Goal: Task Accomplishment & Management: Use online tool/utility

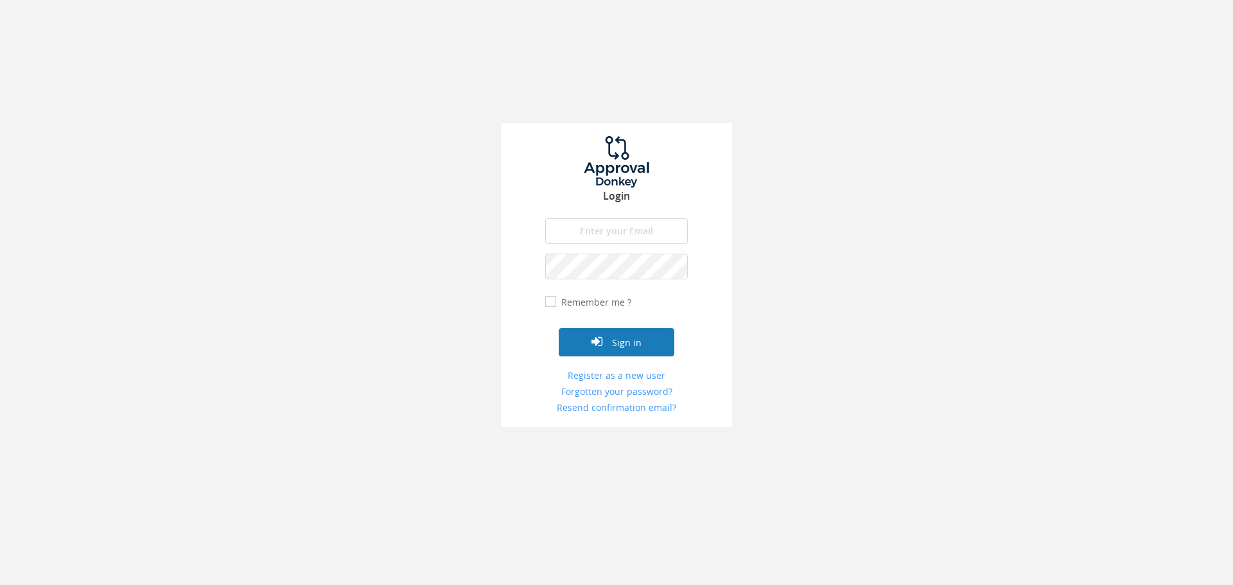
type input "[DATE][EMAIL_ADDRESS][PERSON_NAME][DOMAIN_NAME]"
click at [611, 340] on button "Sign in" at bounding box center [617, 342] width 116 height 28
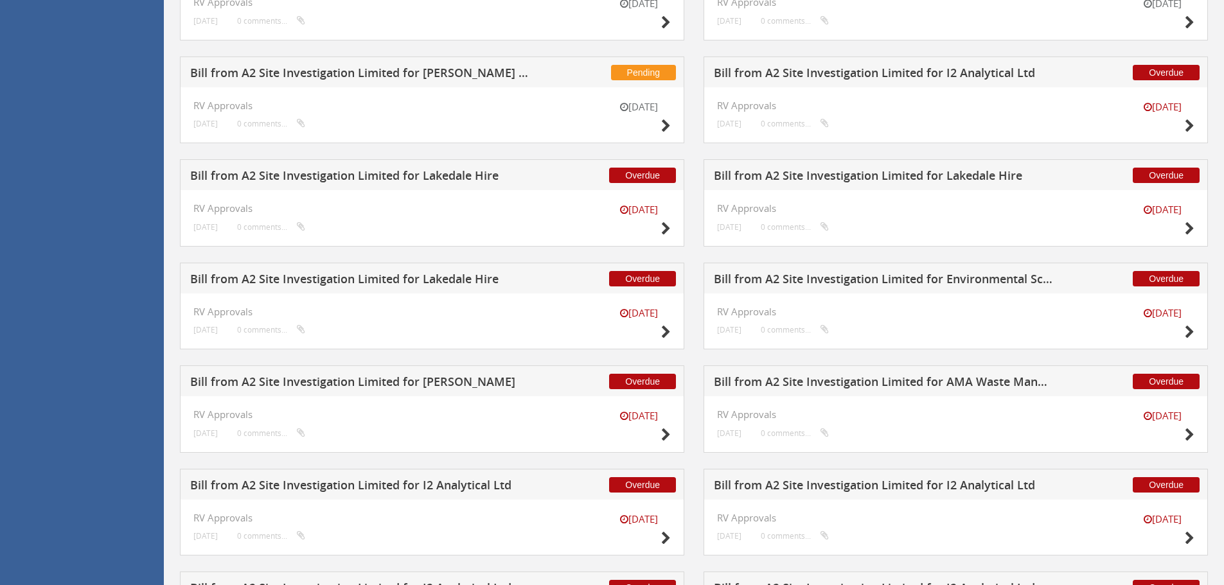
scroll to position [468, 0]
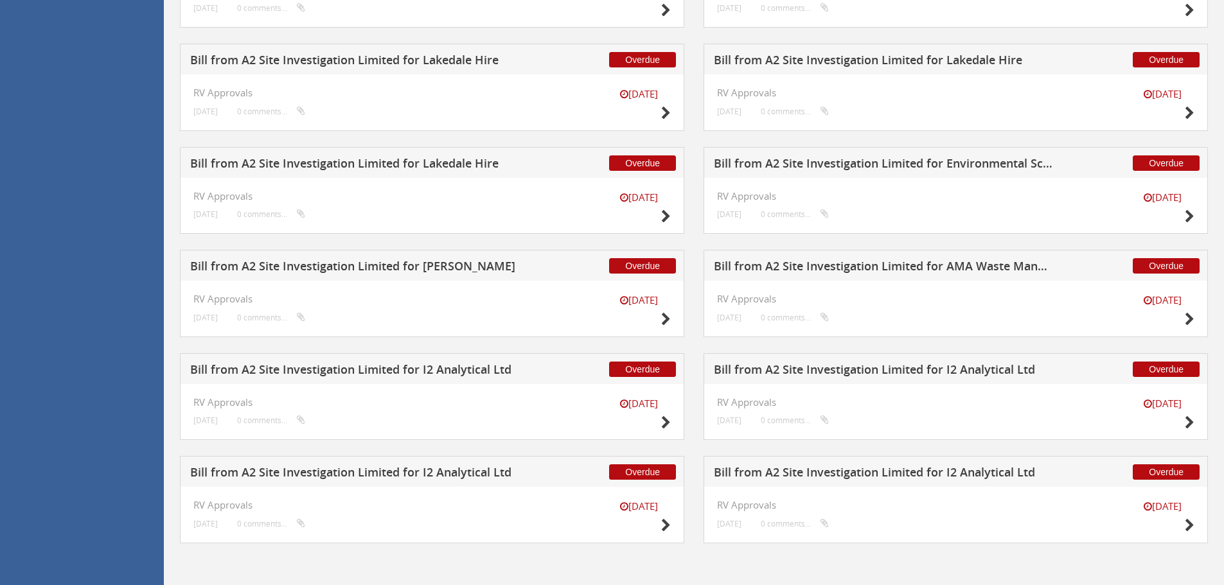
click at [488, 371] on h5 "Bill from A2 Site Investigation Limited for I2 Analytical Ltd" at bounding box center [359, 372] width 339 height 16
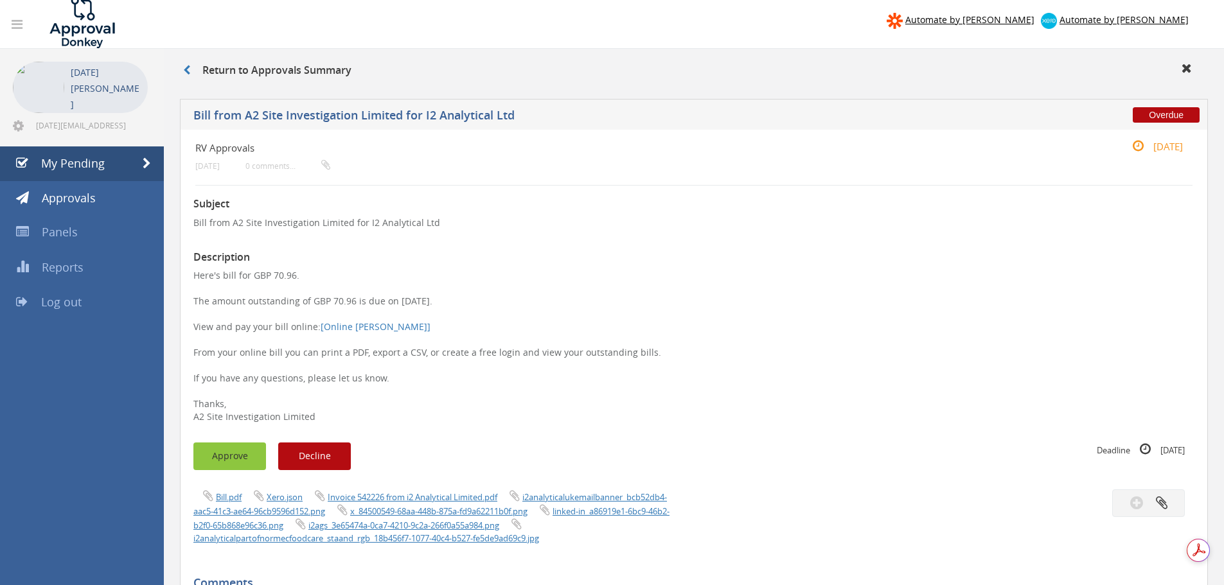
click at [218, 457] on button "Approve" at bounding box center [229, 457] width 73 height 28
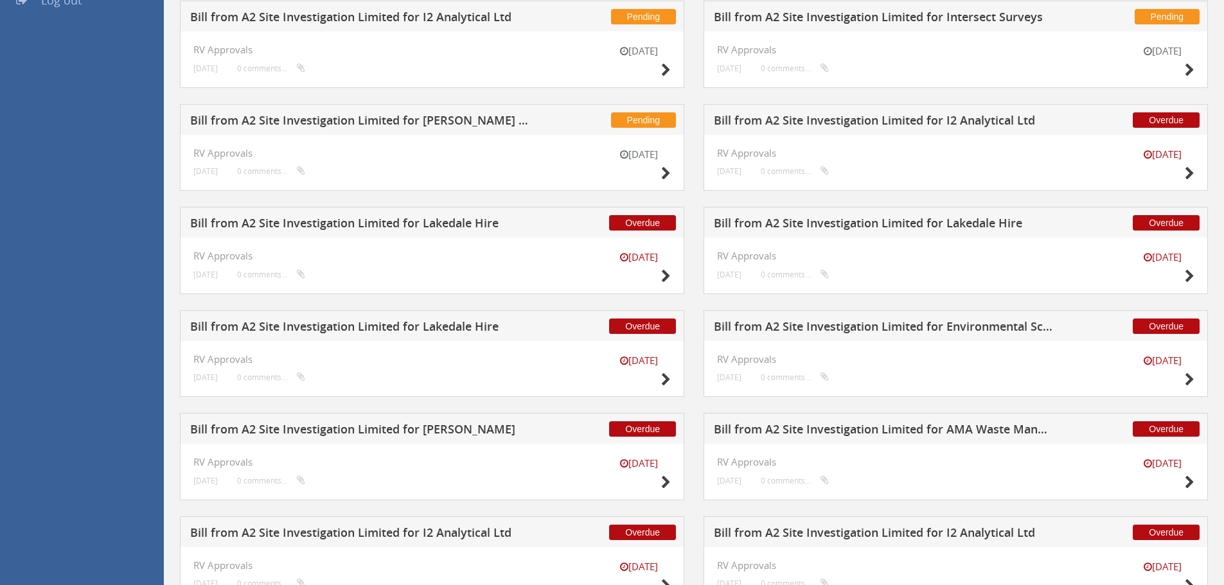
scroll to position [468, 0]
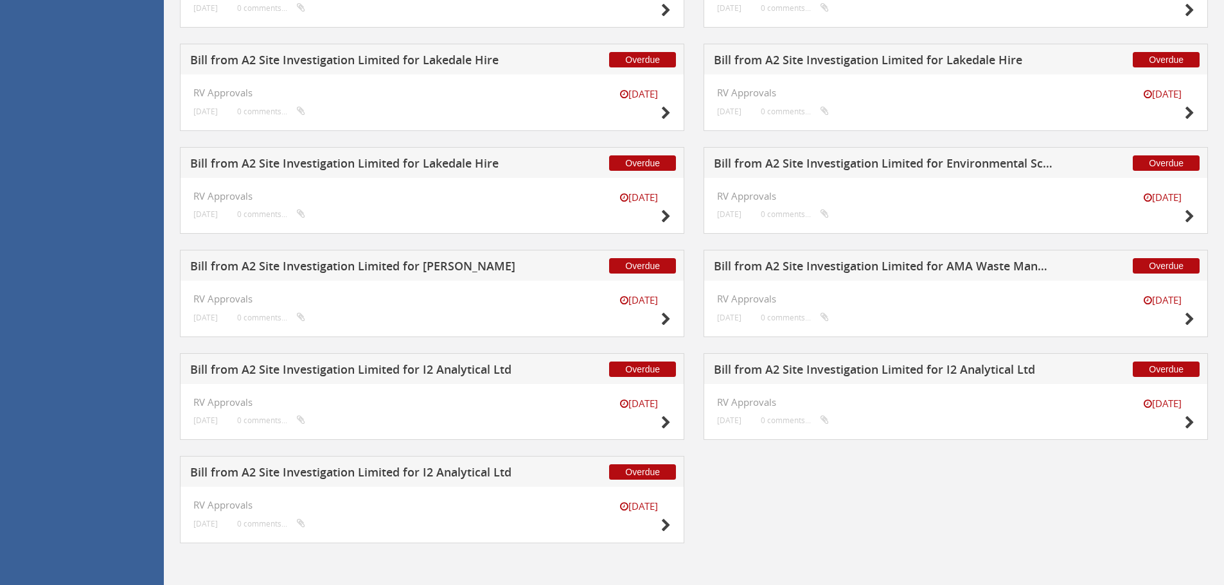
click at [884, 375] on h5 "Bill from A2 Site Investigation Limited for I2 Analytical Ltd" at bounding box center [883, 372] width 339 height 16
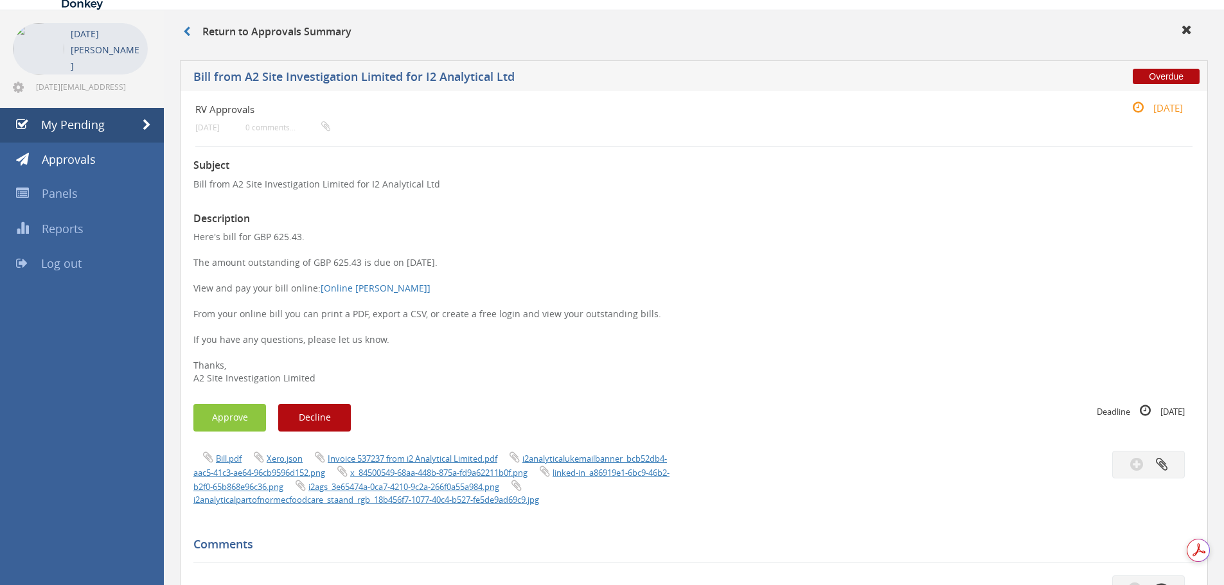
scroll to position [64, 0]
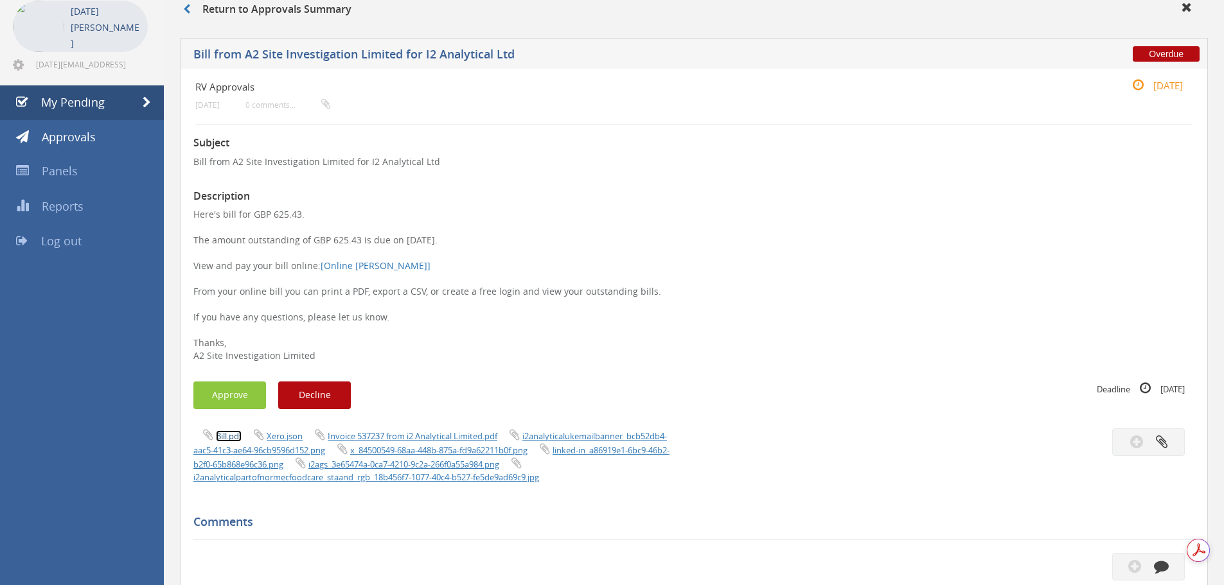
click at [230, 434] on link "Bill.pdf" at bounding box center [229, 436] width 26 height 12
click at [492, 327] on p "Here's bill for GBP 625.43. The amount outstanding of GBP 625.43 is due on [DAT…" at bounding box center [693, 285] width 1001 height 154
click at [481, 436] on link "Invoice 537237 from i2 Analytical Limited.pdf" at bounding box center [413, 436] width 170 height 12
click at [238, 403] on button "Approve" at bounding box center [229, 396] width 73 height 28
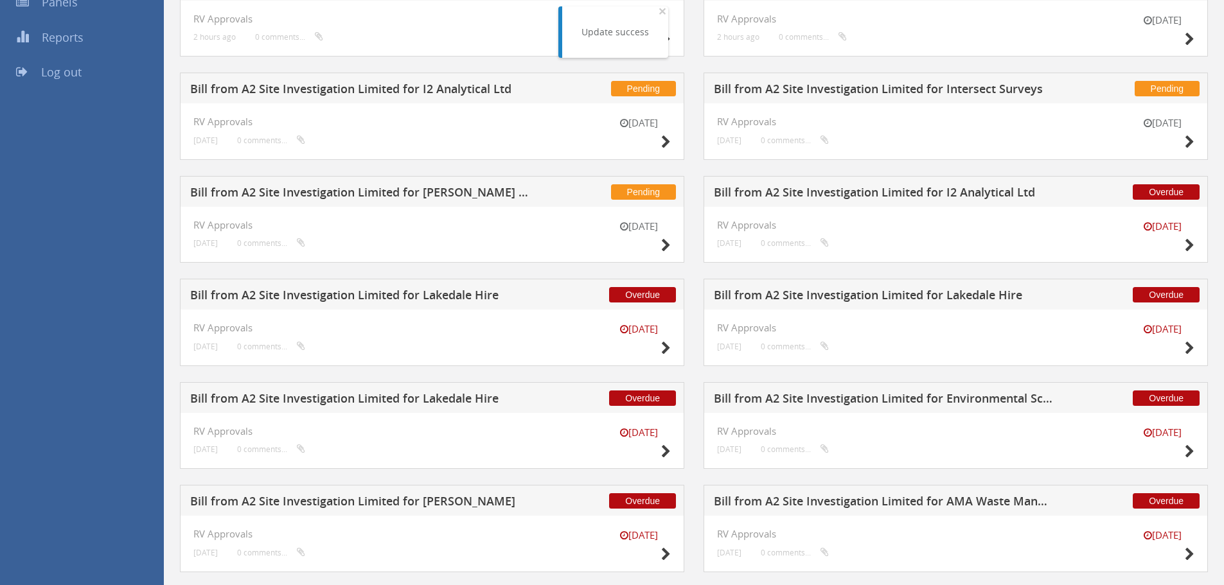
scroll to position [365, 0]
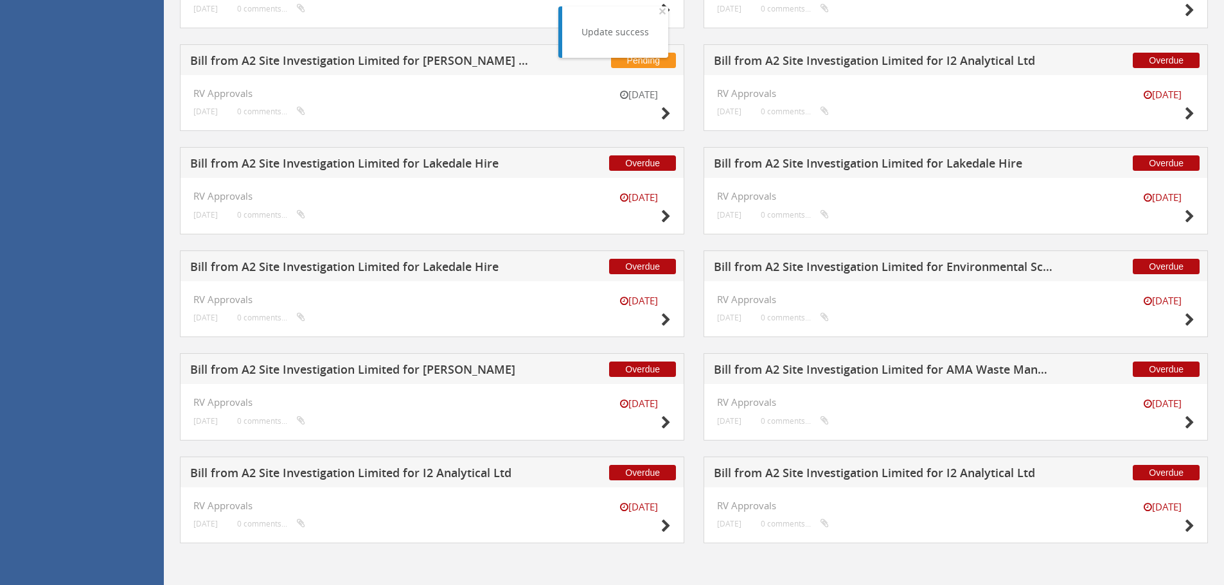
drag, startPoint x: 428, startPoint y: 468, endPoint x: 432, endPoint y: 481, distance: 14.0
click at [428, 468] on h5 "Bill from A2 Site Investigation Limited for I2 Analytical Ltd" at bounding box center [359, 475] width 339 height 16
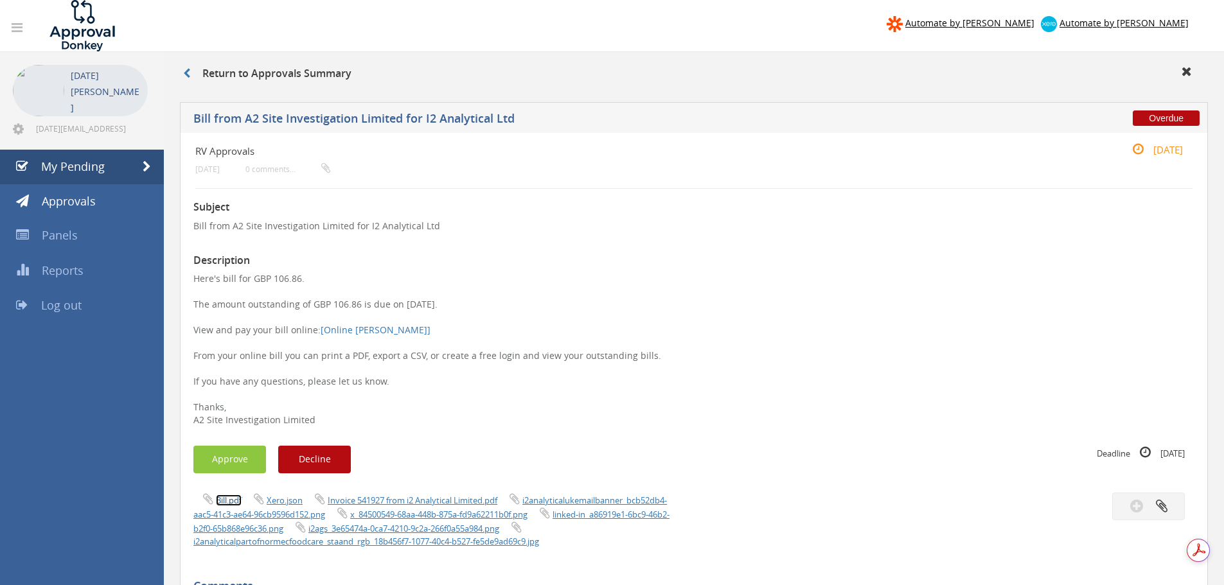
click at [228, 499] on link "Bill.pdf" at bounding box center [229, 501] width 26 height 12
click at [423, 500] on link "Invoice 541927 from i2 Analytical Limited.pdf" at bounding box center [413, 501] width 170 height 12
click at [247, 458] on button "Approve" at bounding box center [229, 460] width 73 height 28
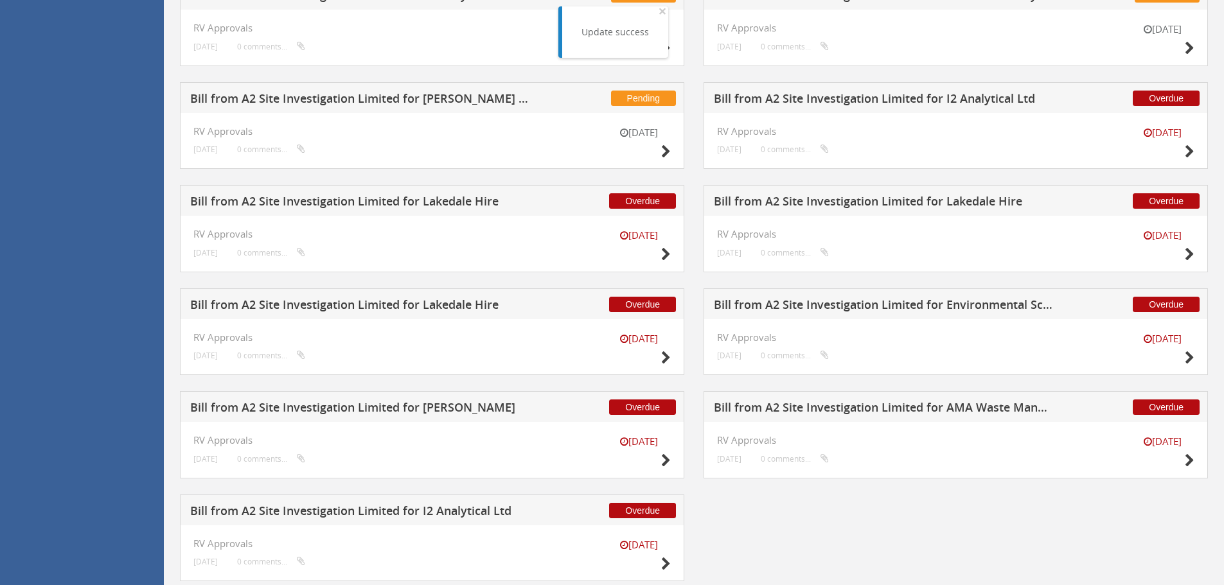
scroll to position [365, 0]
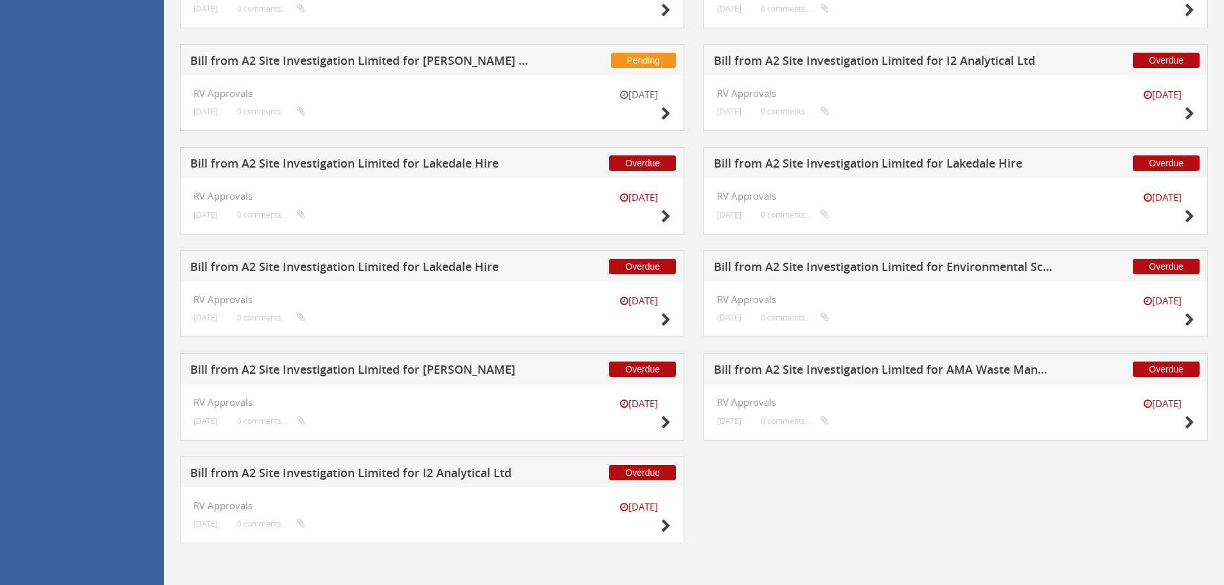
click at [834, 373] on h5 "Bill from A2 Site Investigation Limited for AMA Waste Management" at bounding box center [883, 372] width 339 height 16
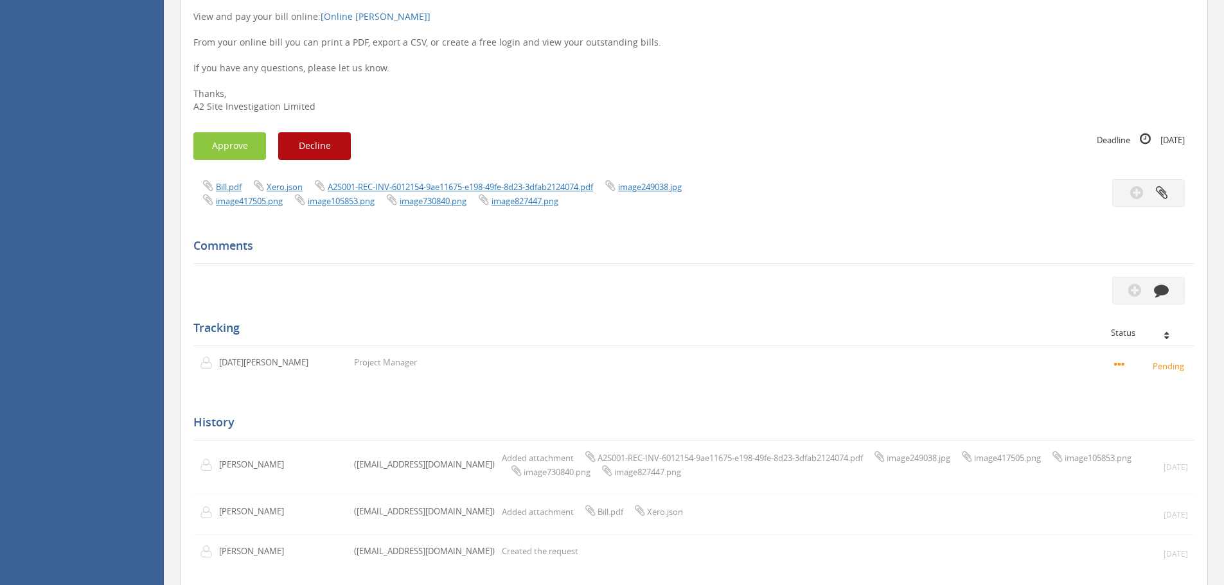
scroll to position [172, 0]
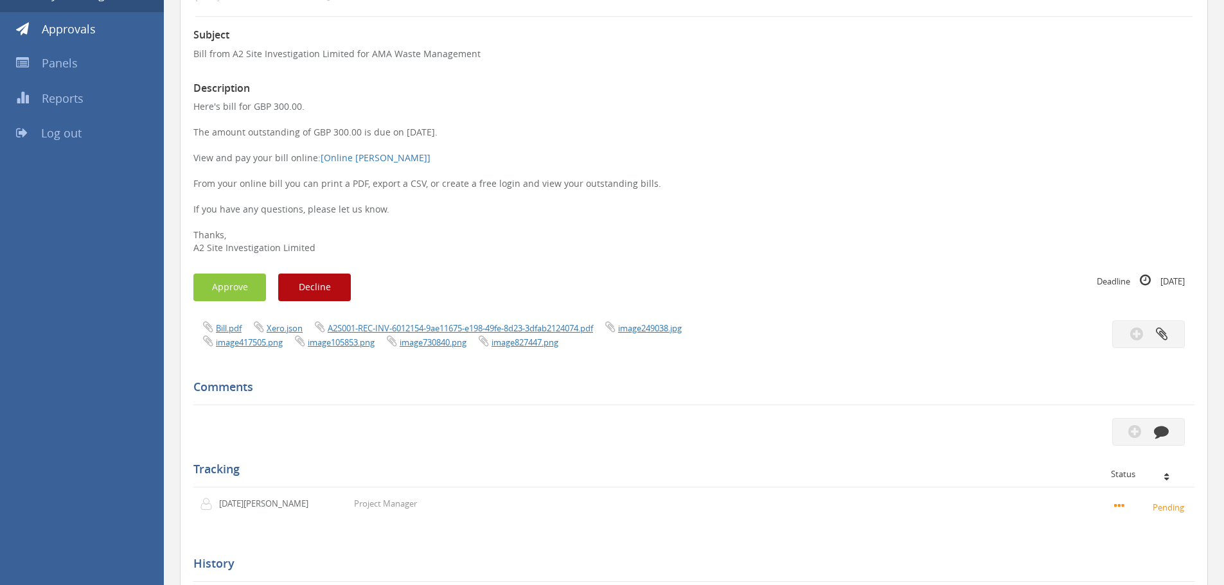
click at [439, 321] on div "Bill.pdf Xero.json A2S001-REC-INV-6012154-9ae11675-e198-49fe-8d23-3dfab2124074.…" at bounding box center [439, 335] width 510 height 28
click at [437, 326] on link "A2S001-REC-INV-6012154-9ae11675-e198-49fe-8d23-3dfab2124074.pdf" at bounding box center [460, 328] width 265 height 12
click at [231, 283] on button "Approve" at bounding box center [229, 288] width 73 height 28
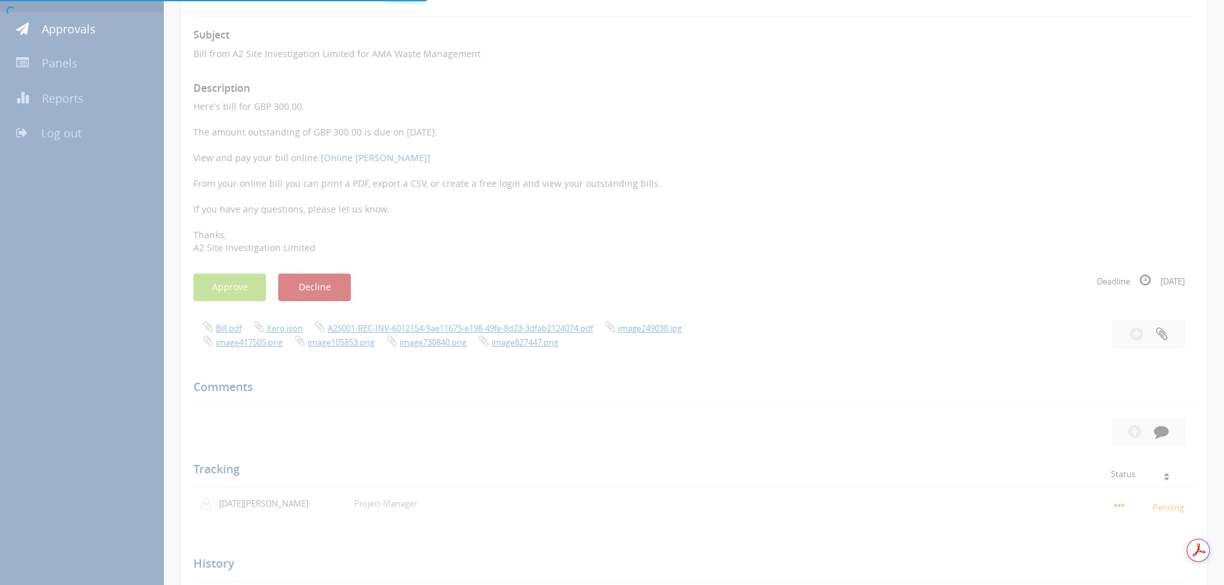
scroll to position [0, 0]
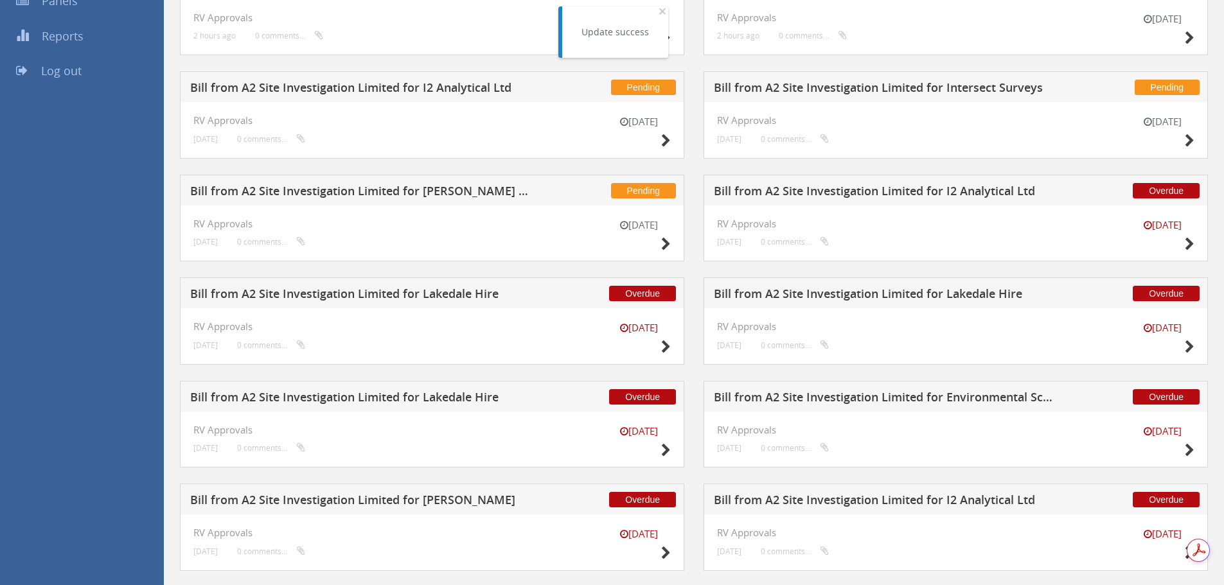
scroll to position [262, 0]
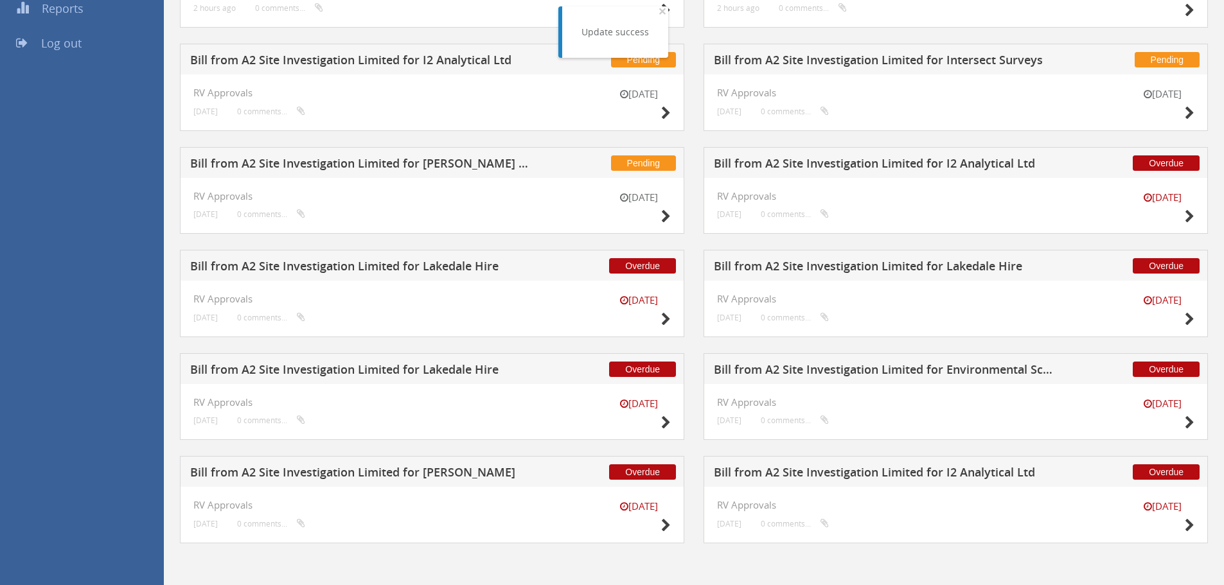
click at [464, 477] on h5 "Bill from A2 Site Investigation Limited for [PERSON_NAME]" at bounding box center [359, 474] width 339 height 16
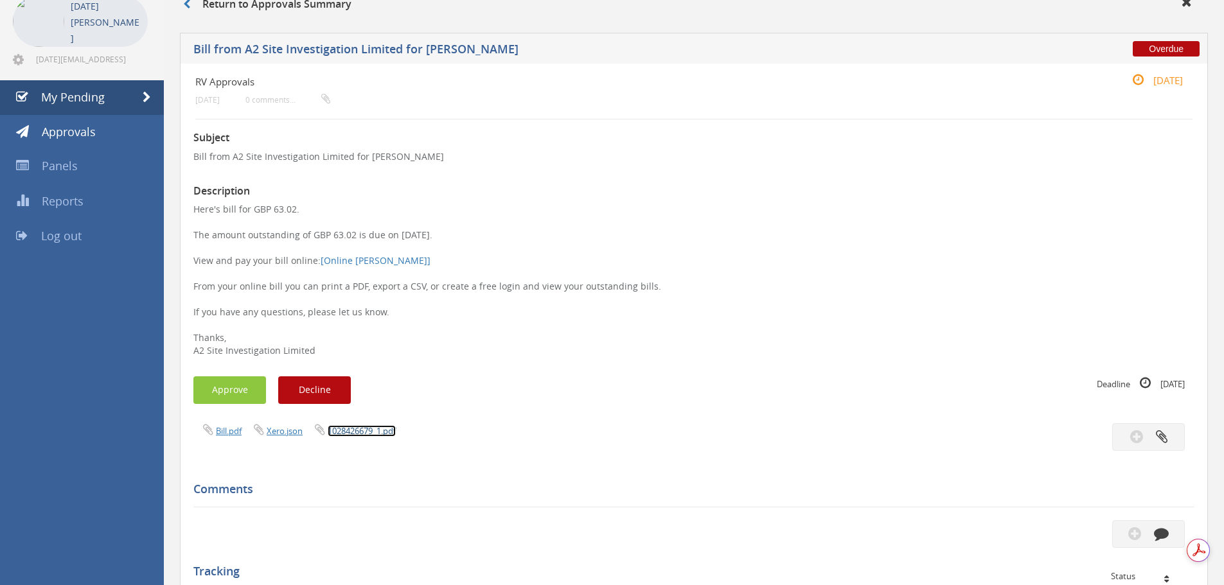
click at [353, 428] on link "1028426679_1.pdf" at bounding box center [362, 431] width 68 height 12
click at [241, 382] on button "Approve" at bounding box center [229, 390] width 73 height 28
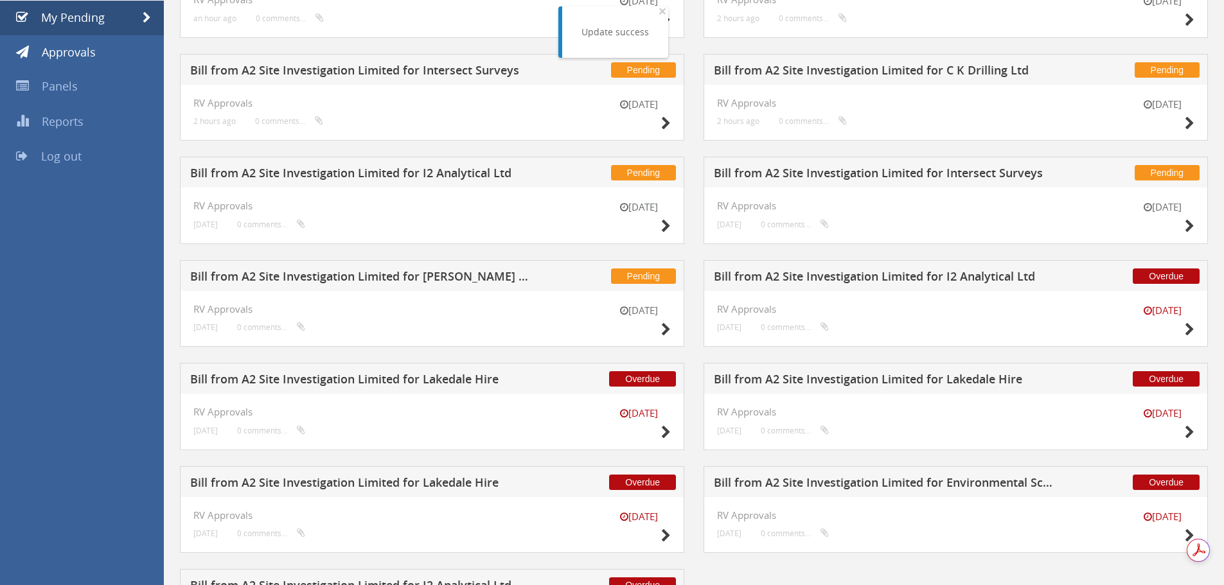
scroll to position [262, 0]
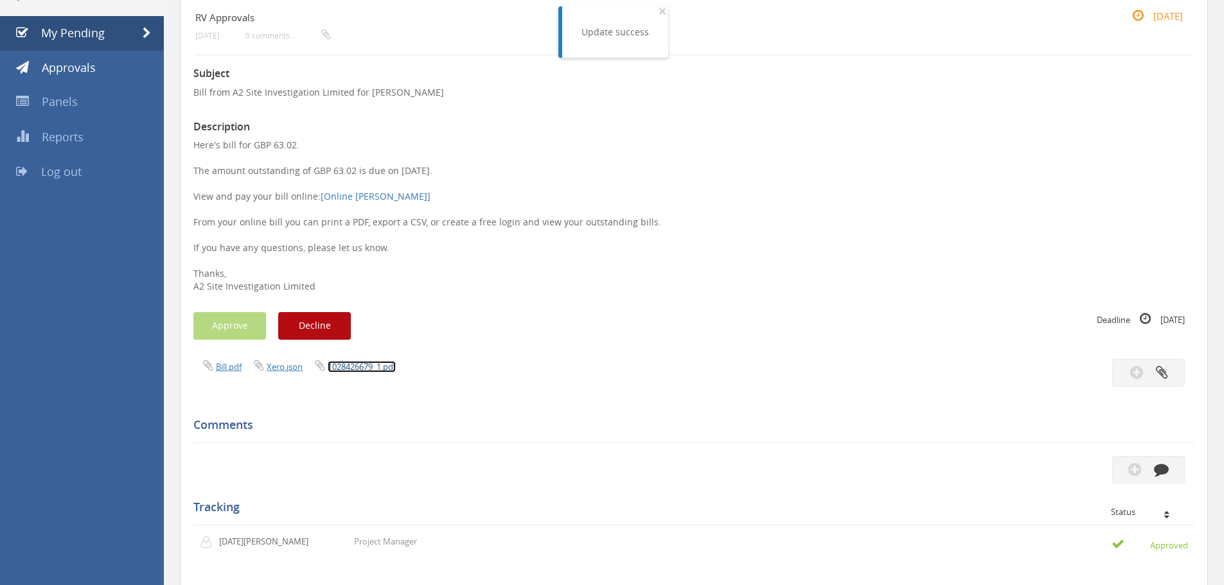
click at [366, 365] on link "1028426679_1.pdf" at bounding box center [362, 367] width 68 height 12
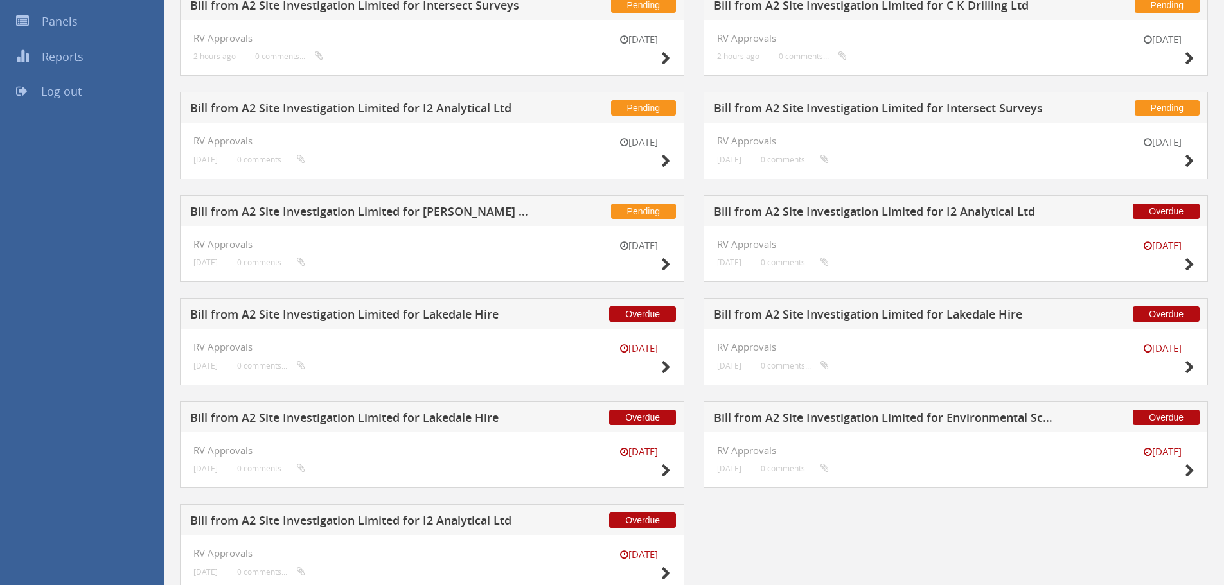
scroll to position [262, 0]
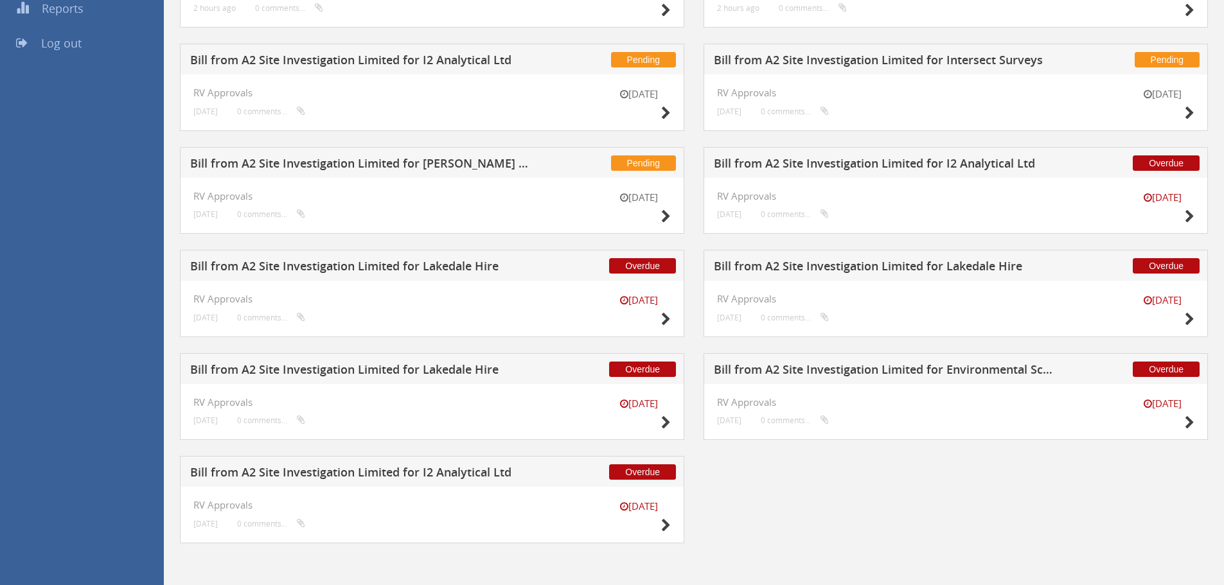
click at [1031, 373] on h5 "Bill from A2 Site Investigation Limited for Environmental Science & Technology" at bounding box center [883, 372] width 339 height 16
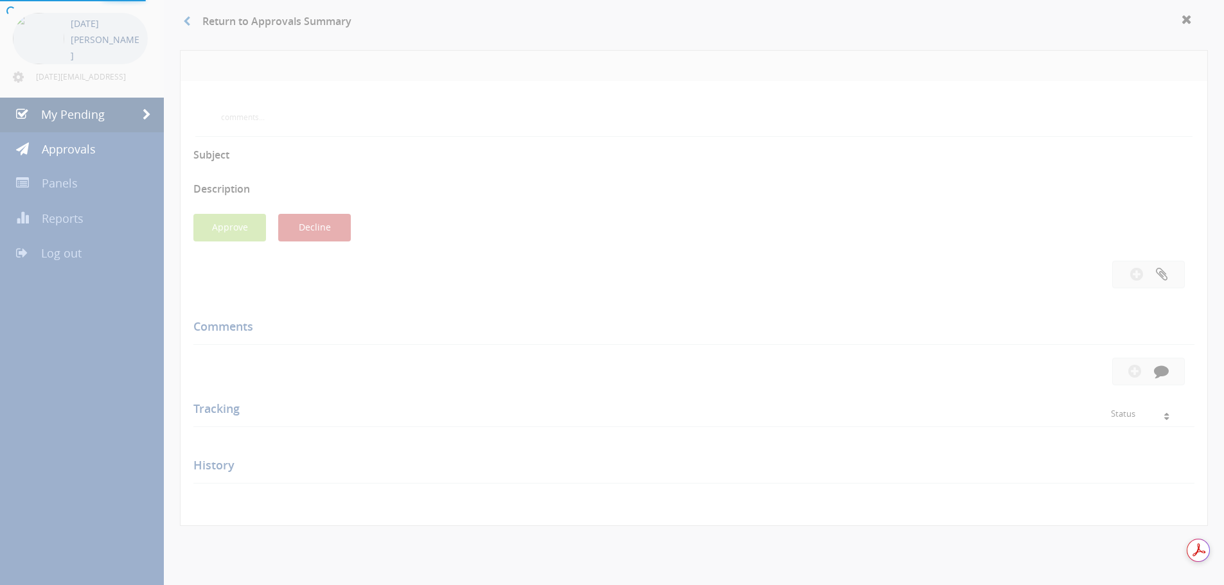
scroll to position [262, 0]
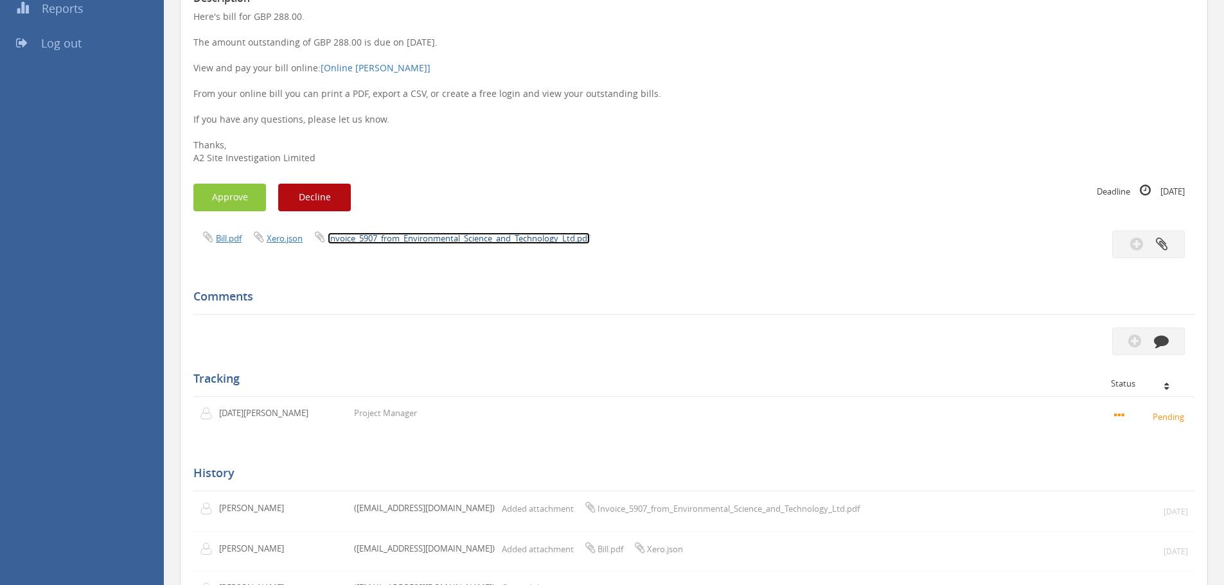
click at [429, 236] on link "Invoice_5907_from_Environmental_Science_and_Technology_Ltd.pdf" at bounding box center [459, 239] width 262 height 12
click at [227, 204] on button "Approve" at bounding box center [229, 198] width 73 height 28
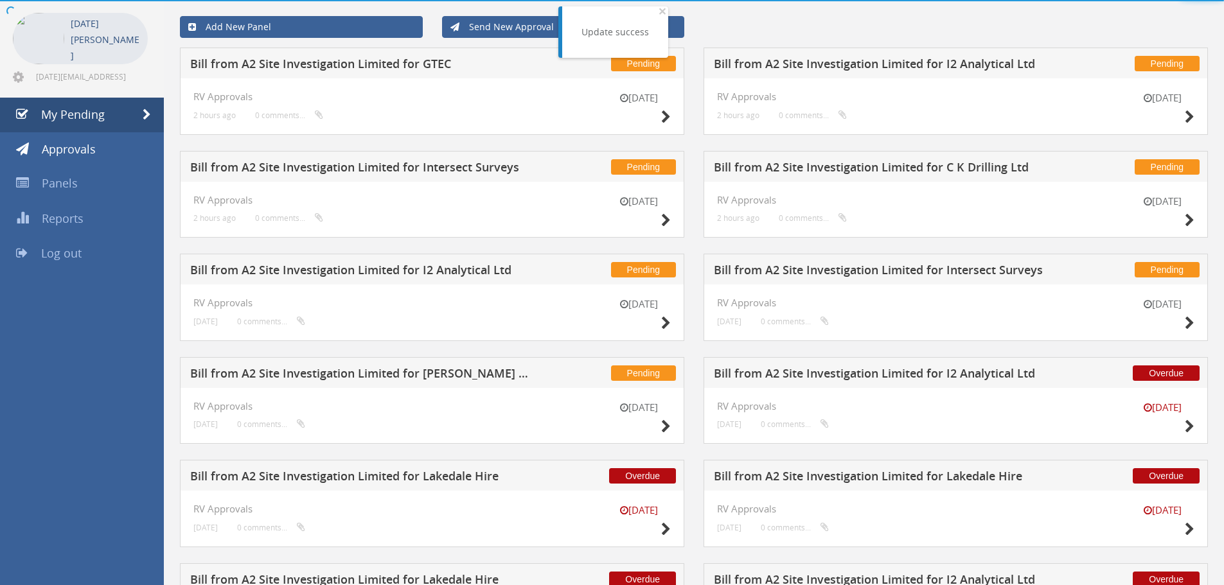
scroll to position [159, 0]
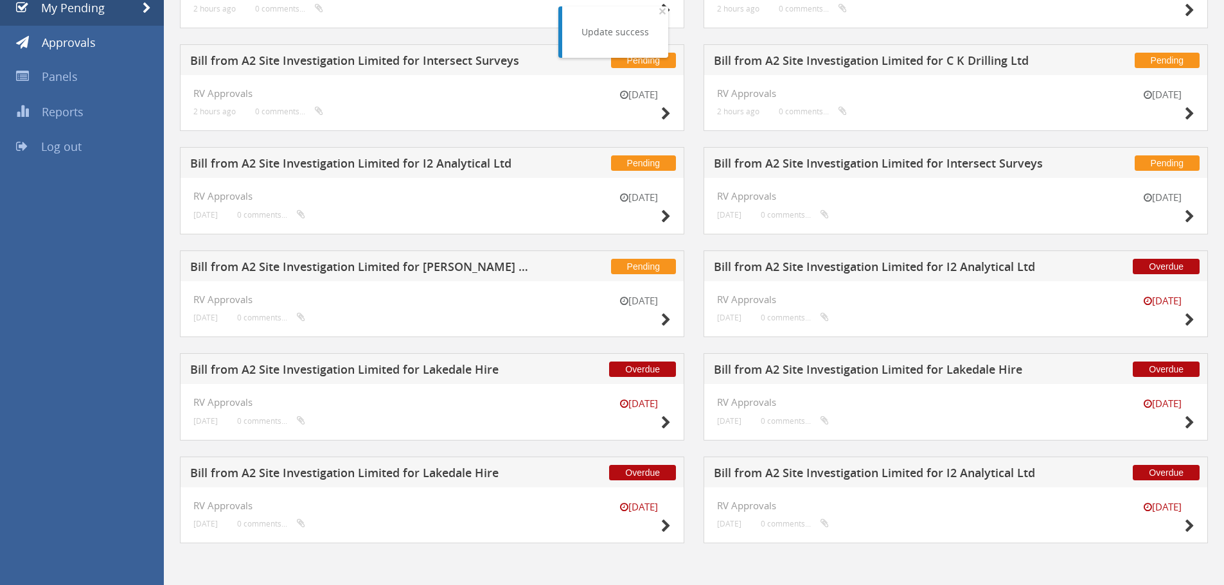
click at [362, 479] on h5 "Bill from A2 Site Investigation Limited for Lakedale Hire" at bounding box center [359, 475] width 339 height 16
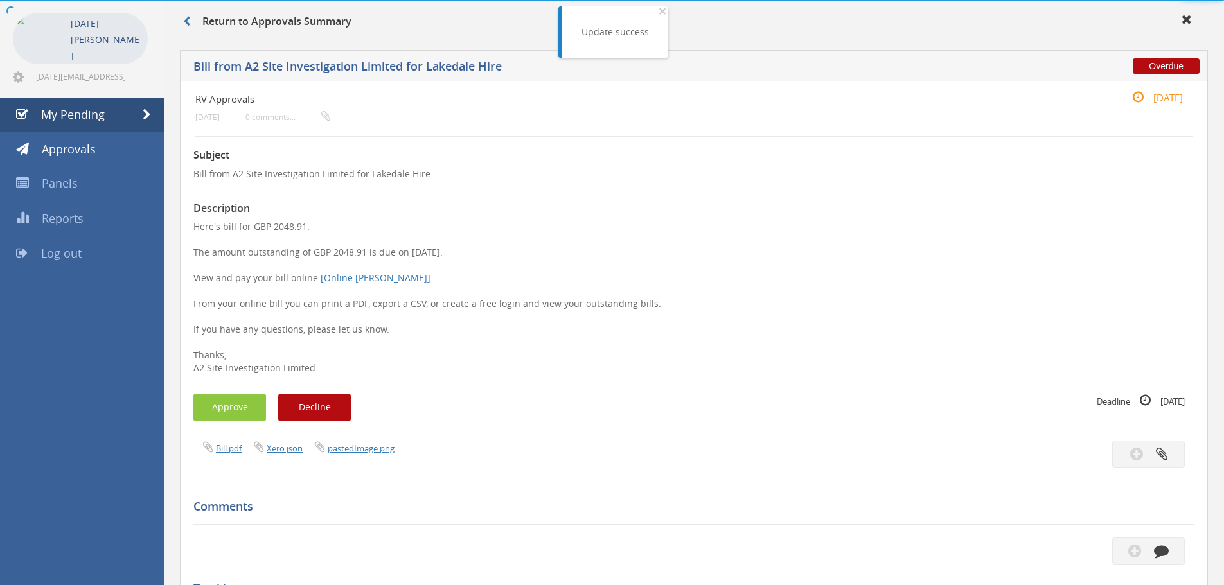
scroll to position [262, 0]
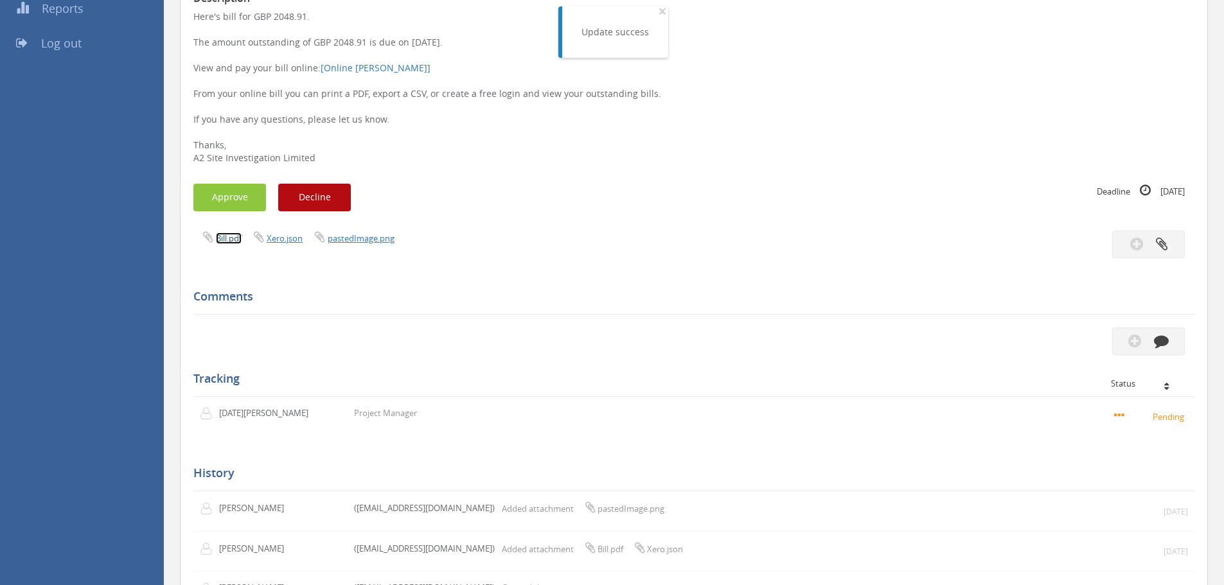
click at [224, 240] on link "Bill.pdf" at bounding box center [229, 239] width 26 height 12
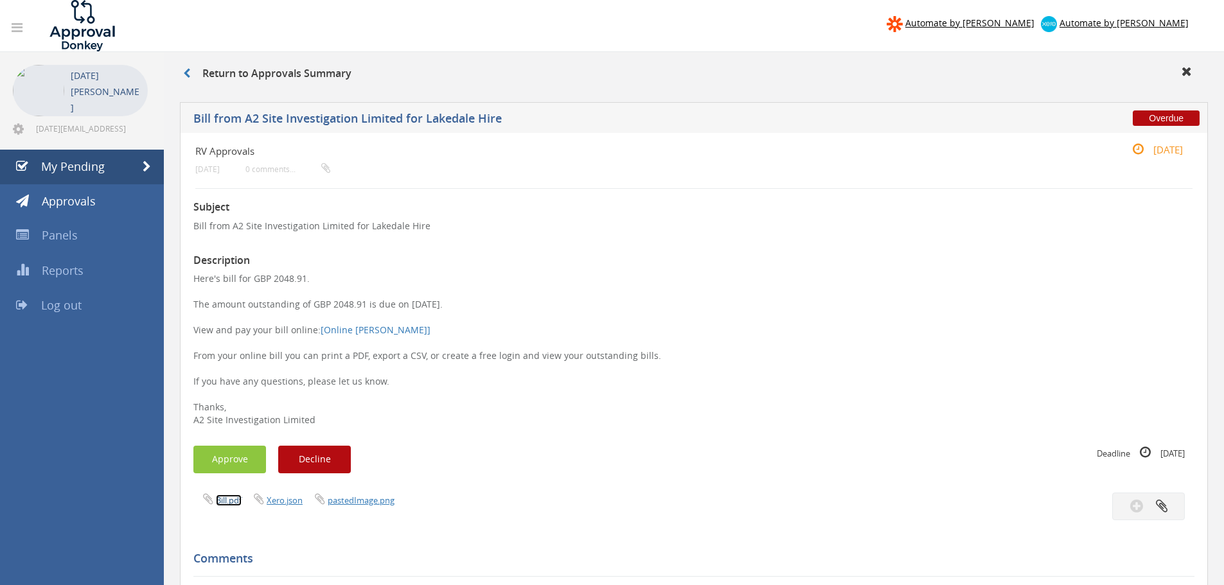
scroll to position [371, 0]
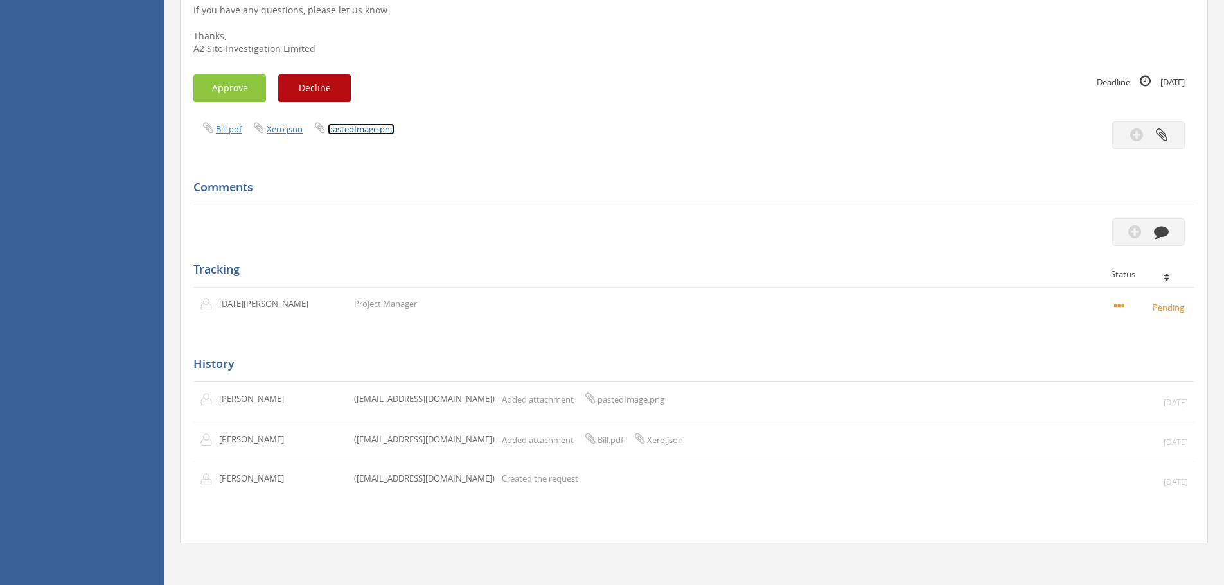
click at [360, 127] on link "pastedImage.png" at bounding box center [361, 129] width 67 height 12
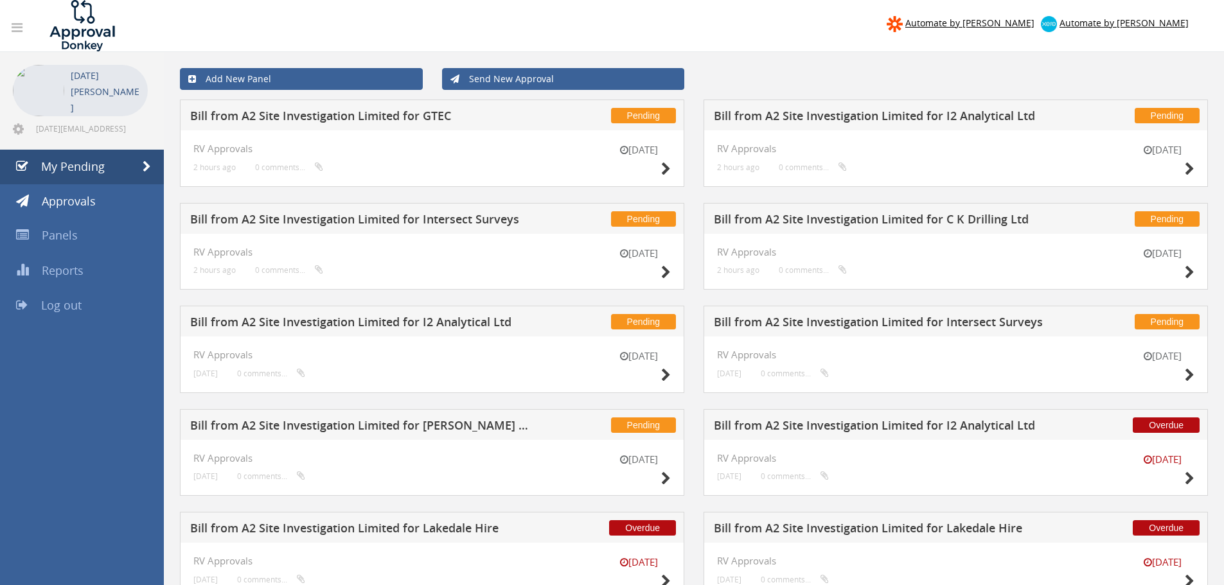
click at [428, 426] on h5 "Bill from A2 Site Investigation Limited for [PERSON_NAME] Drilling Ltd" at bounding box center [359, 427] width 339 height 16
click at [982, 327] on h5 "Bill from A2 Site Investigation Limited for Intersect Surveys" at bounding box center [883, 324] width 339 height 16
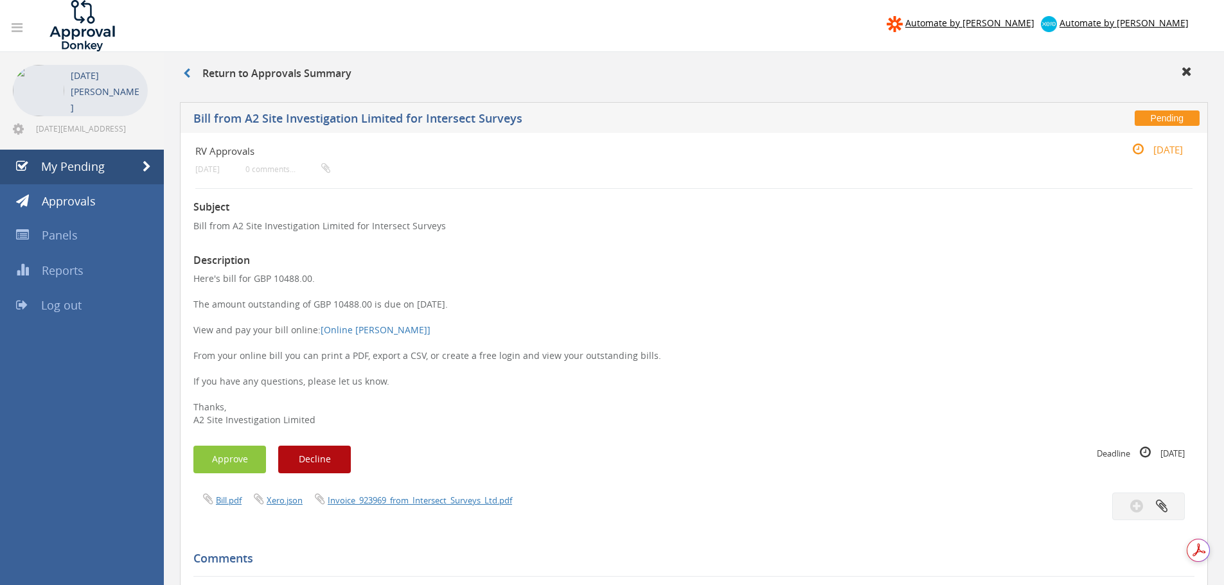
click at [504, 410] on p "Here's bill for GBP 10488.00. The amount outstanding of GBP 10488.00 is due on …" at bounding box center [693, 349] width 1001 height 154
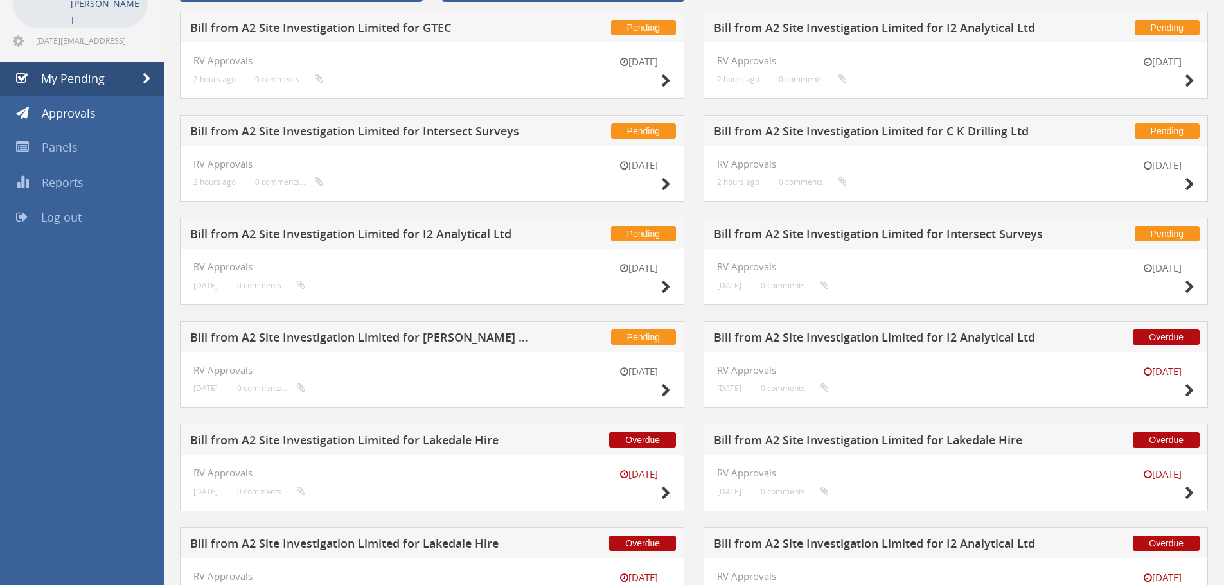
scroll to position [159, 0]
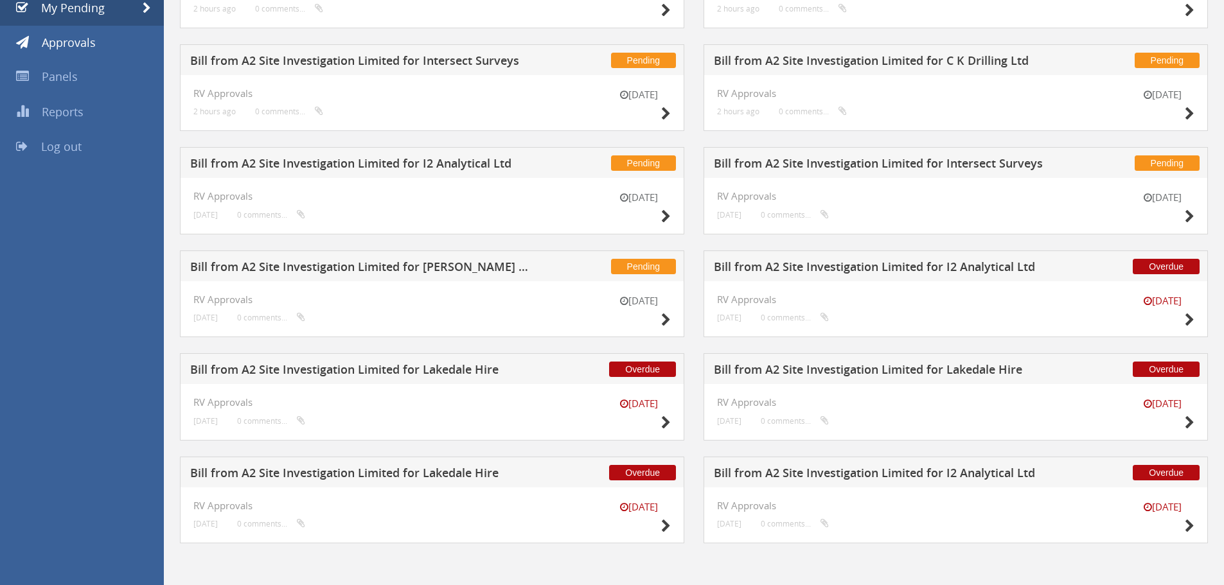
click at [935, 479] on h5 "Bill from A2 Site Investigation Limited for I2 Analytical Ltd" at bounding box center [883, 475] width 339 height 16
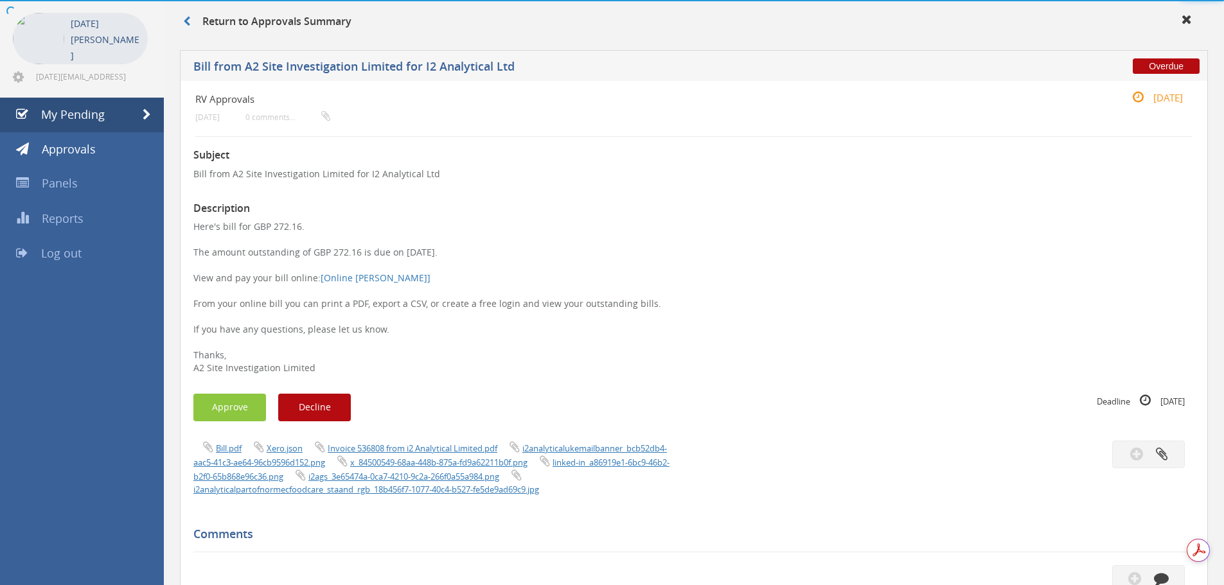
scroll to position [159, 0]
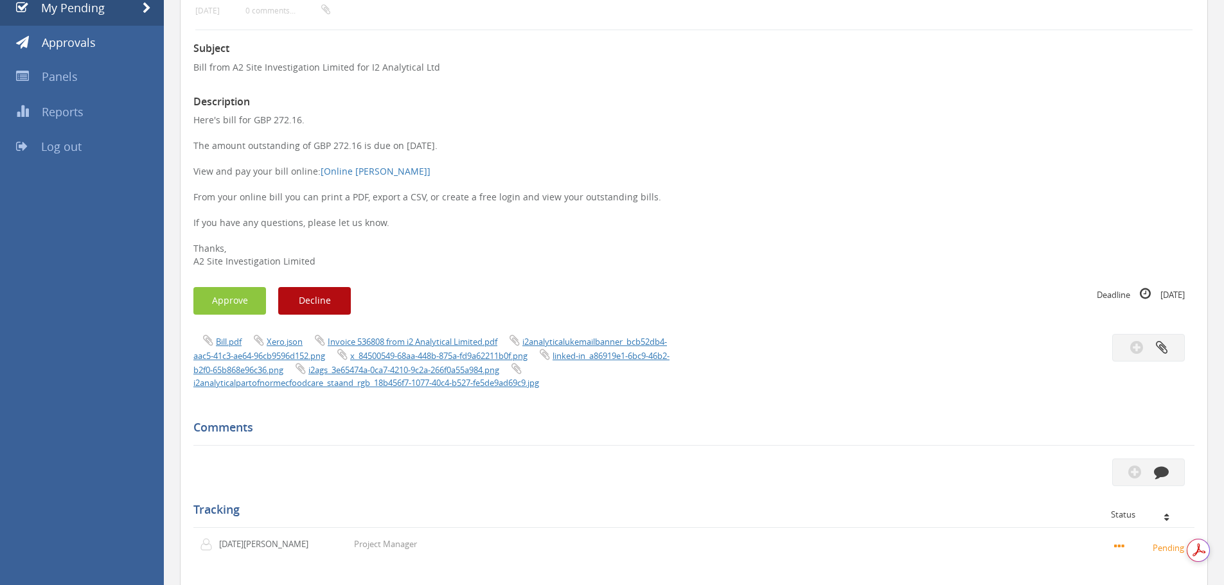
click at [755, 295] on div "Deadline [DATE]" at bounding box center [943, 294] width 481 height 14
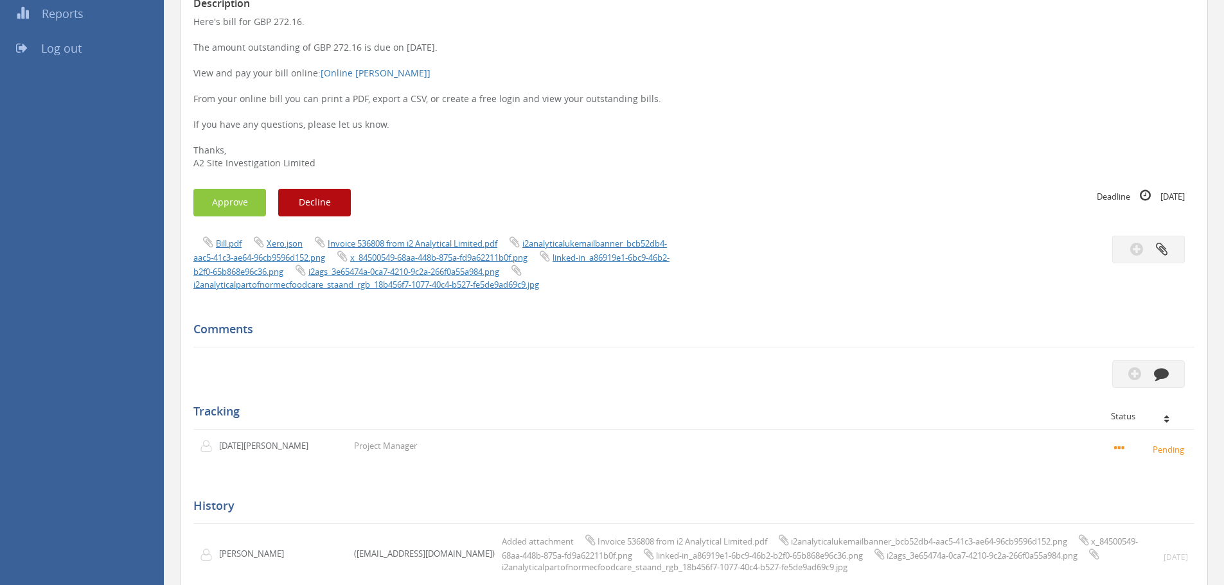
scroll to position [0, 0]
